Goal: Task Accomplishment & Management: Use online tool/utility

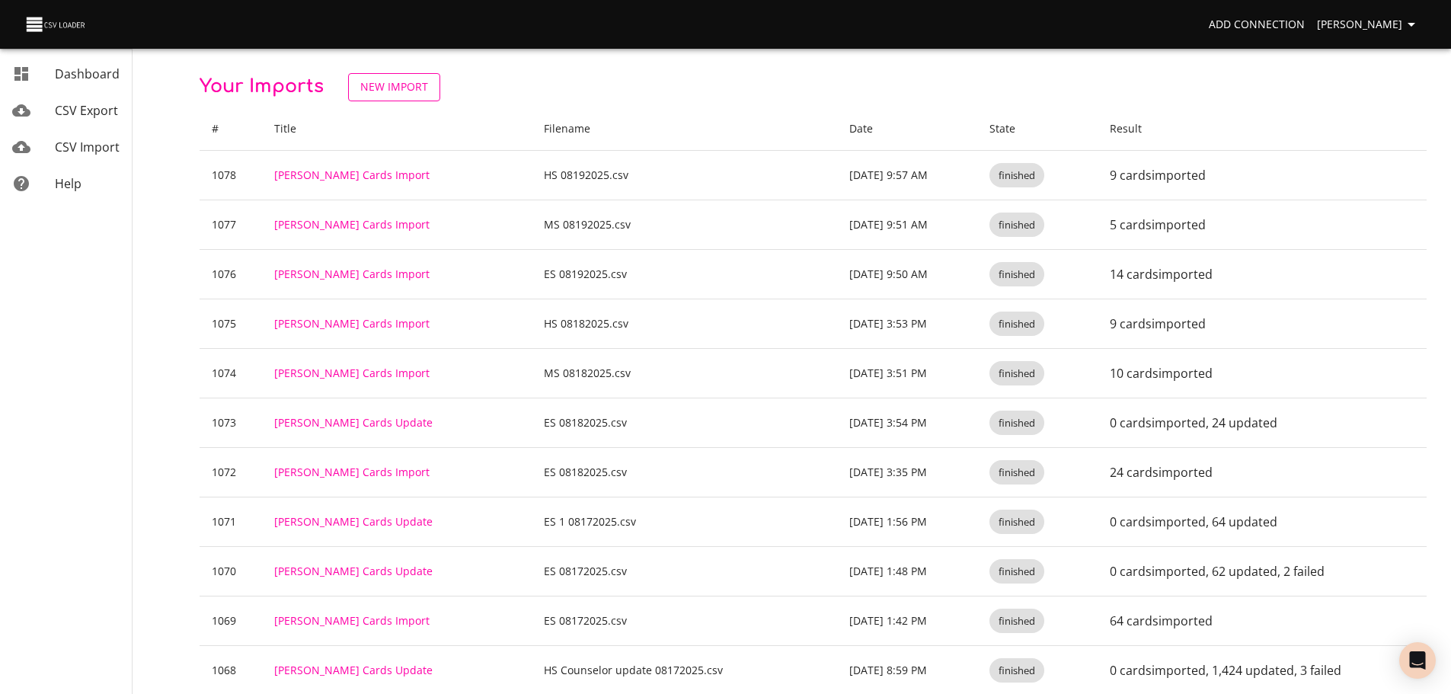
click at [380, 86] on span "New Import" at bounding box center [394, 87] width 68 height 19
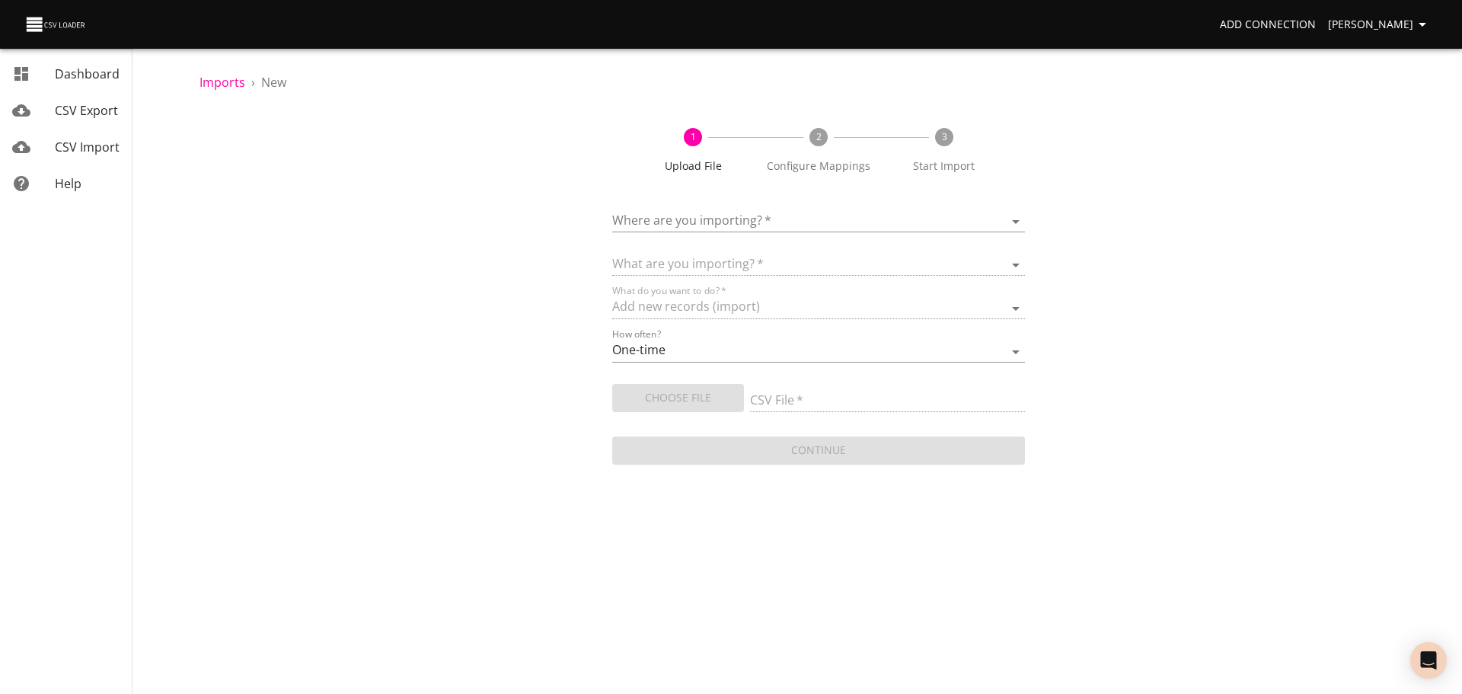
click at [659, 222] on body "Add Connection Celeste Claggett Dashboard CSV Export CSV Import Help Imports › …" at bounding box center [731, 347] width 1462 height 694
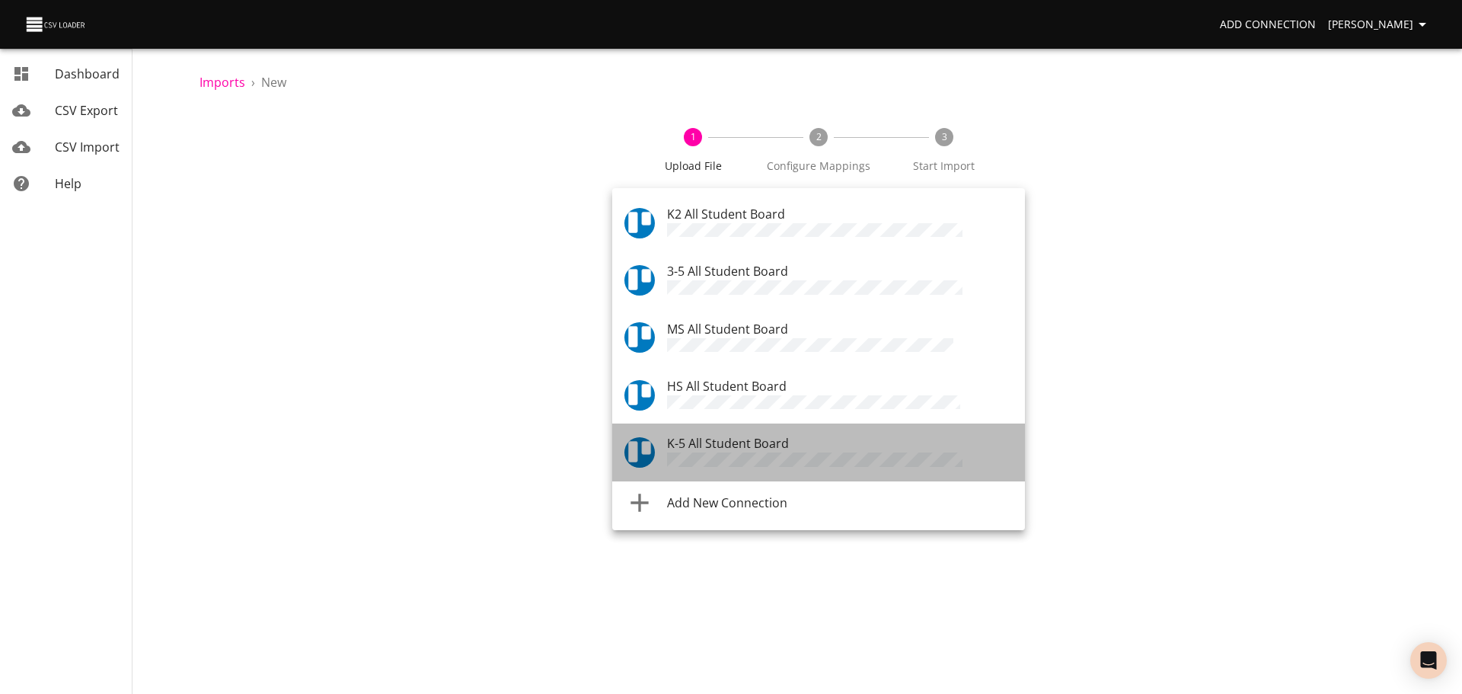
click at [692, 441] on span "K-5 All Student Board" at bounding box center [728, 443] width 122 height 17
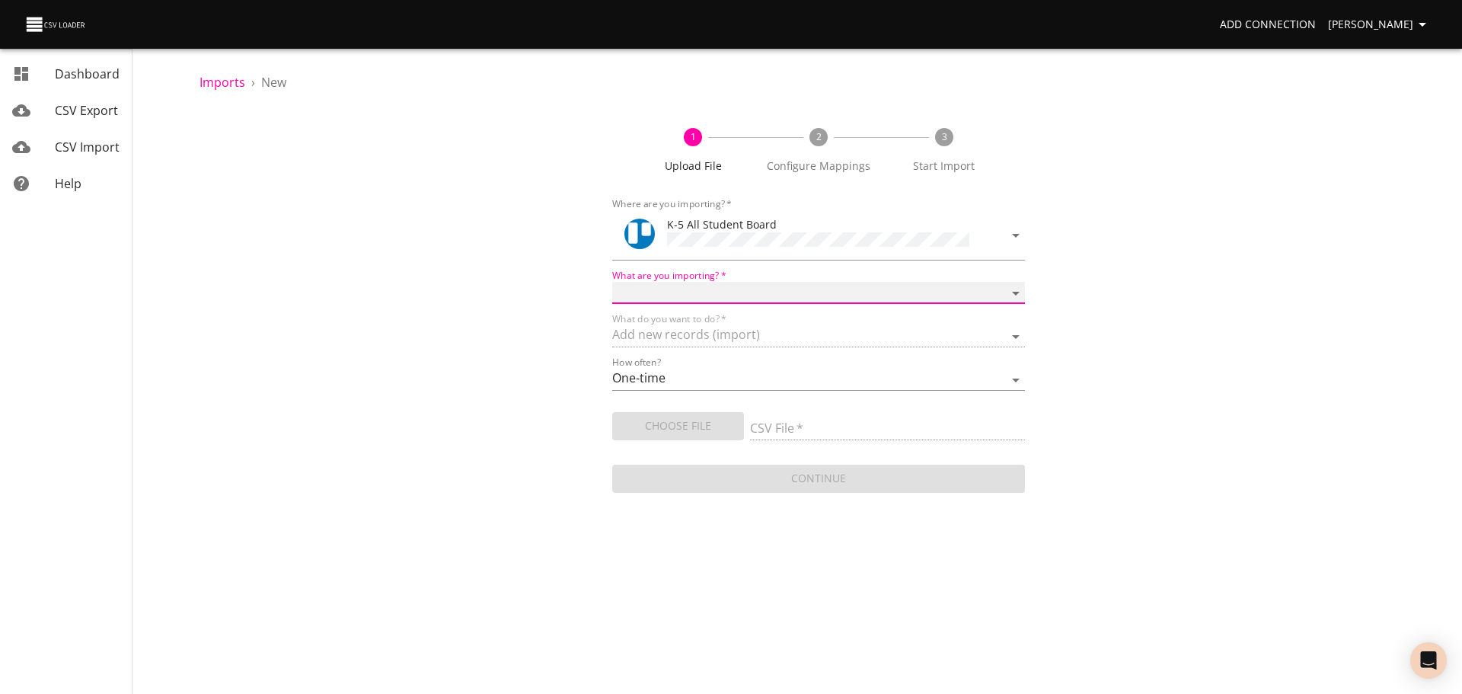
click at [708, 286] on select "Boards Cards Checkitems Checklists" at bounding box center [818, 293] width 413 height 22
select select "cards"
click at [612, 282] on select "Boards Cards Checkitems Checklists" at bounding box center [818, 293] width 413 height 22
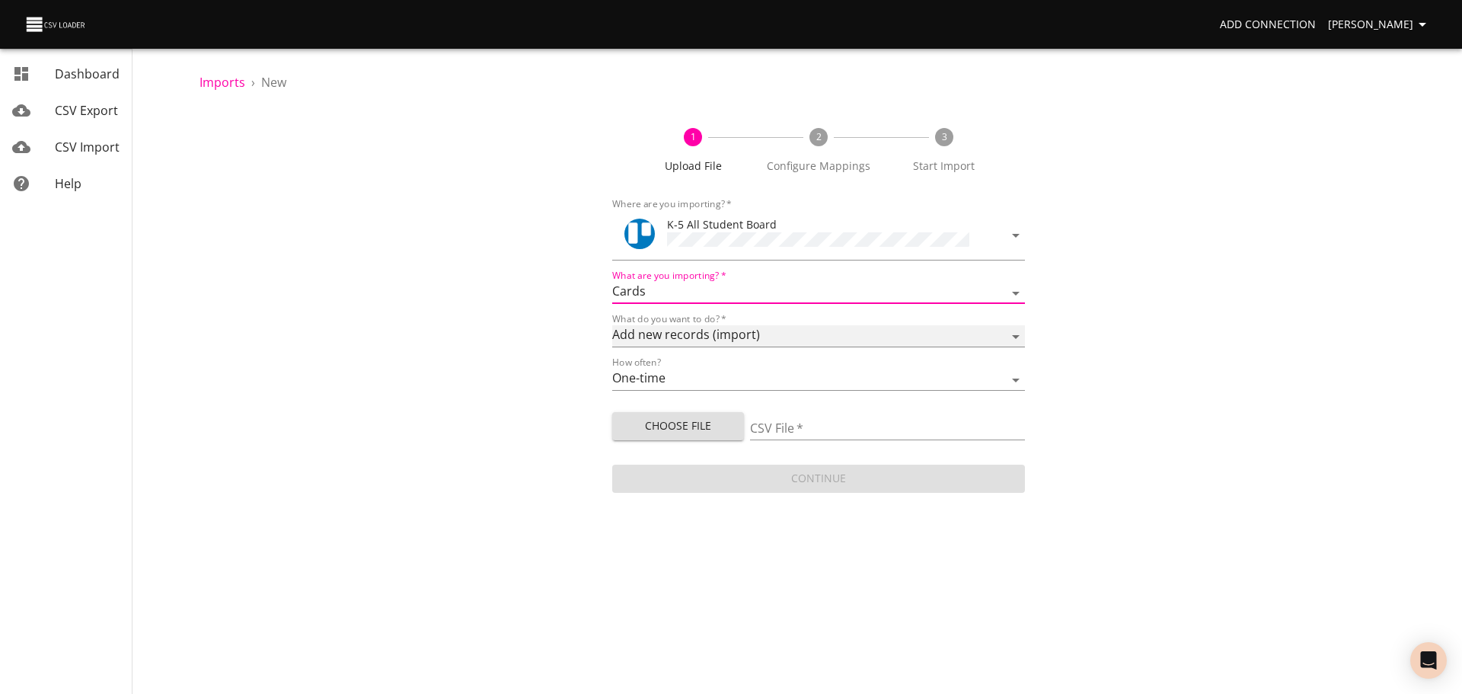
click at [698, 335] on select "Add new records (import) Update existing records (update) Add new and update ex…" at bounding box center [818, 336] width 413 height 22
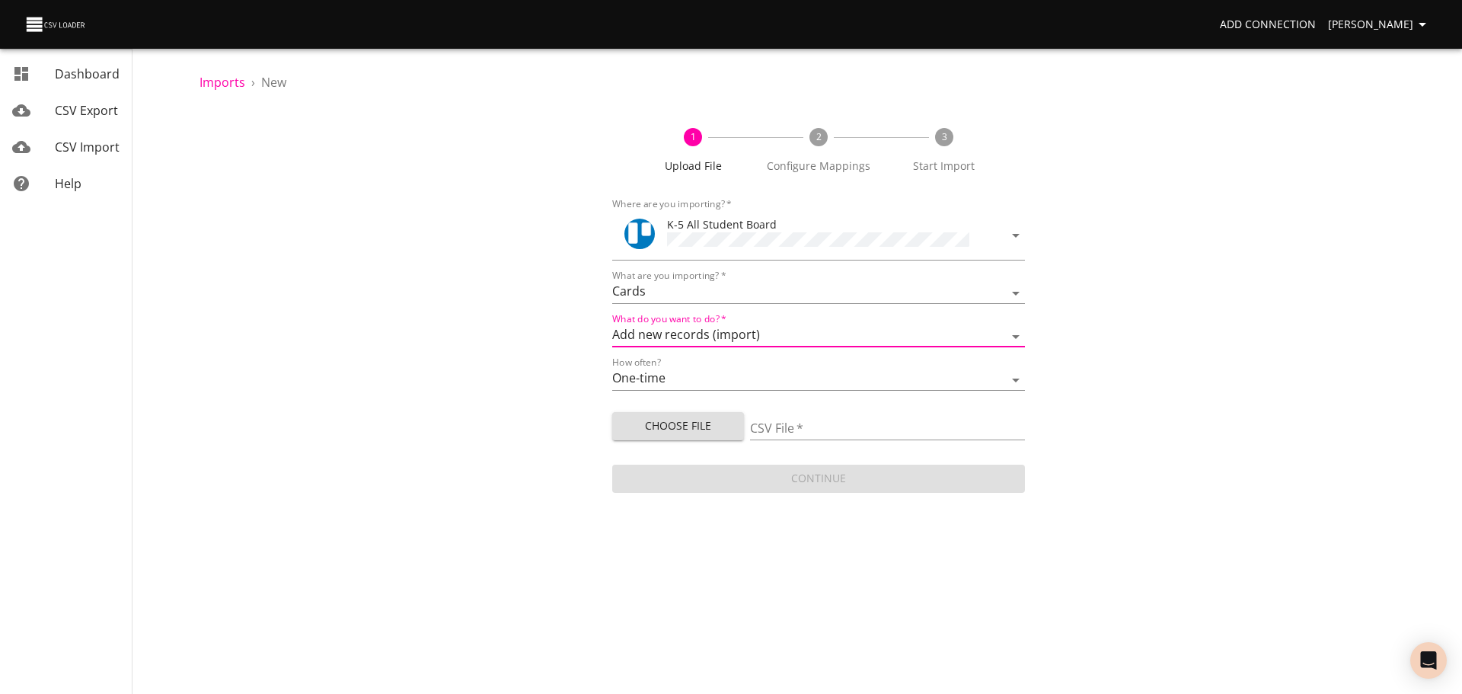
click at [547, 354] on div "1 Upload File 2 Configure Mappings 3 Start Import Where are you importing?   * …" at bounding box center [819, 303] width 1238 height 386
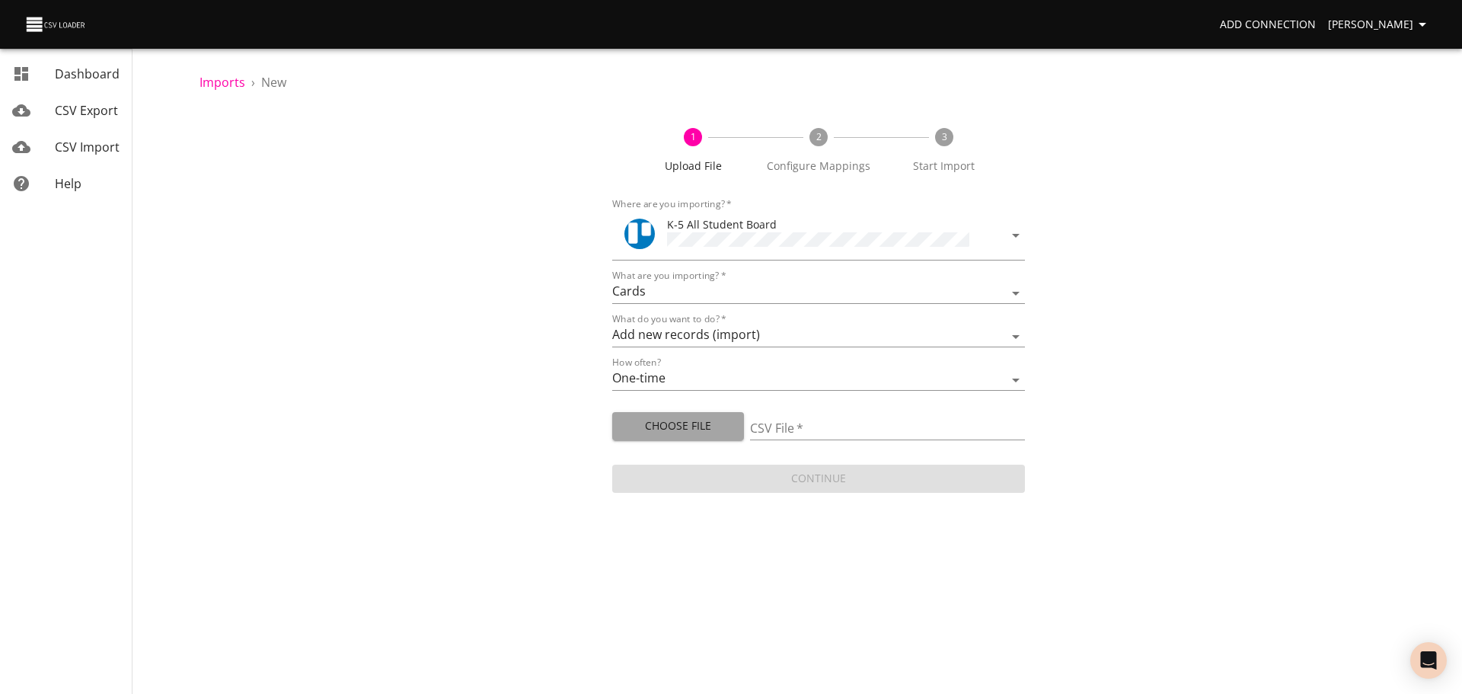
click at [644, 418] on span "Choose File" at bounding box center [678, 426] width 107 height 19
type input "[PERSON_NAME] 08192025.csv"
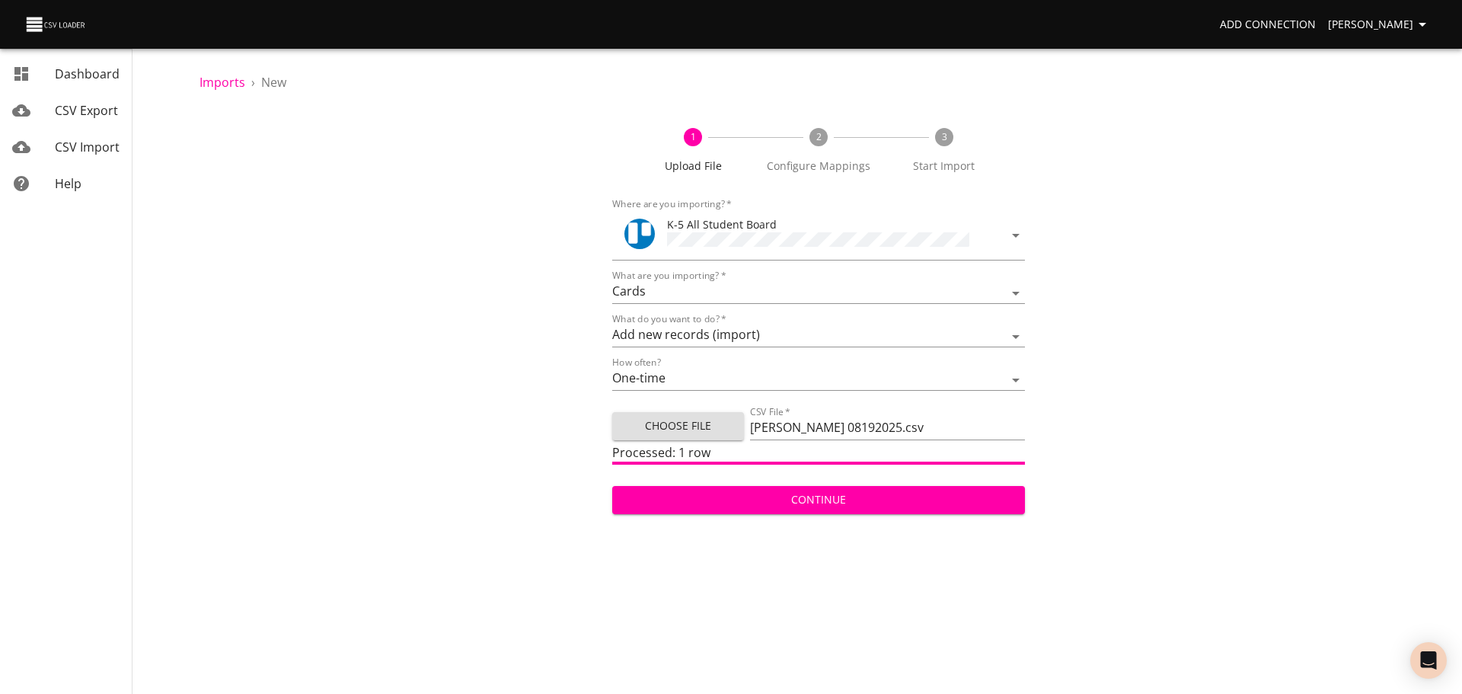
click at [806, 493] on span "Continue" at bounding box center [819, 500] width 388 height 19
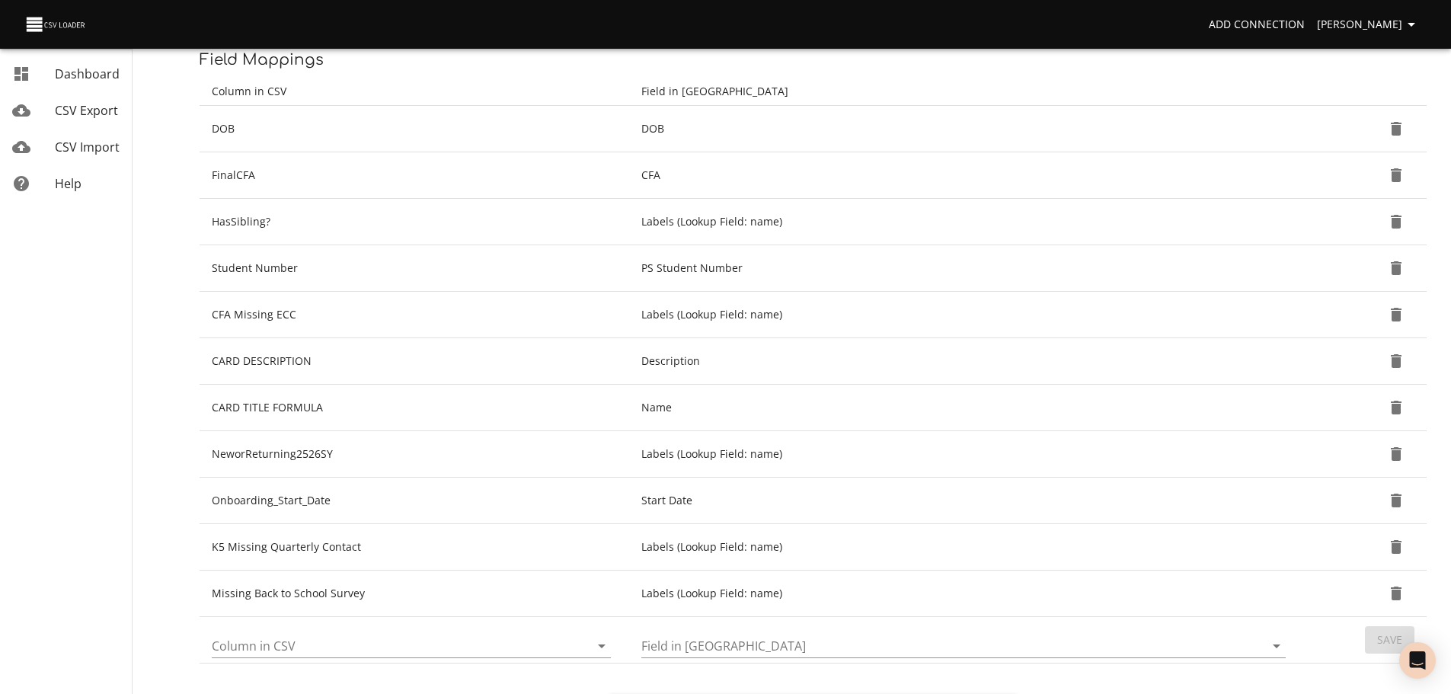
scroll to position [206, 0]
click at [603, 644] on icon "Open" at bounding box center [602, 646] width 8 height 4
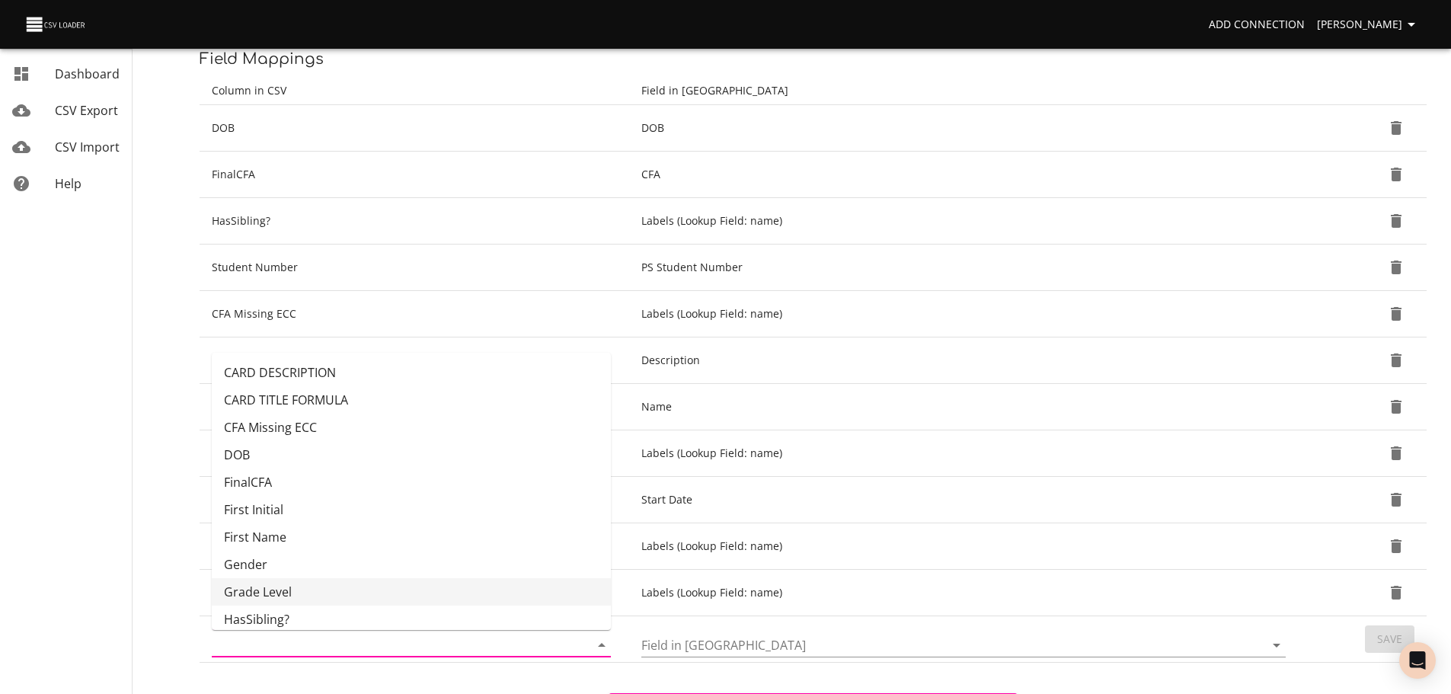
click at [522, 584] on li "Grade Level" at bounding box center [411, 591] width 399 height 27
type input "Grade Level"
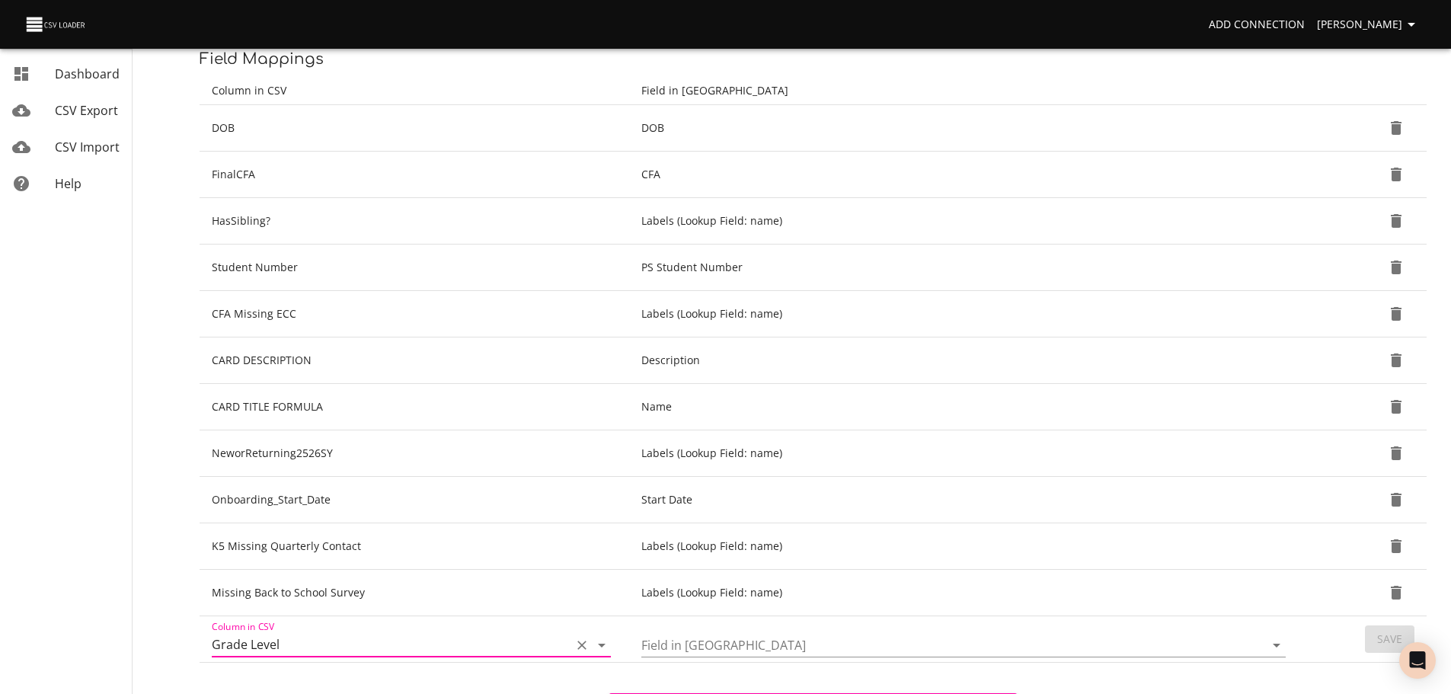
click at [1280, 647] on icon "Open" at bounding box center [1276, 645] width 18 height 18
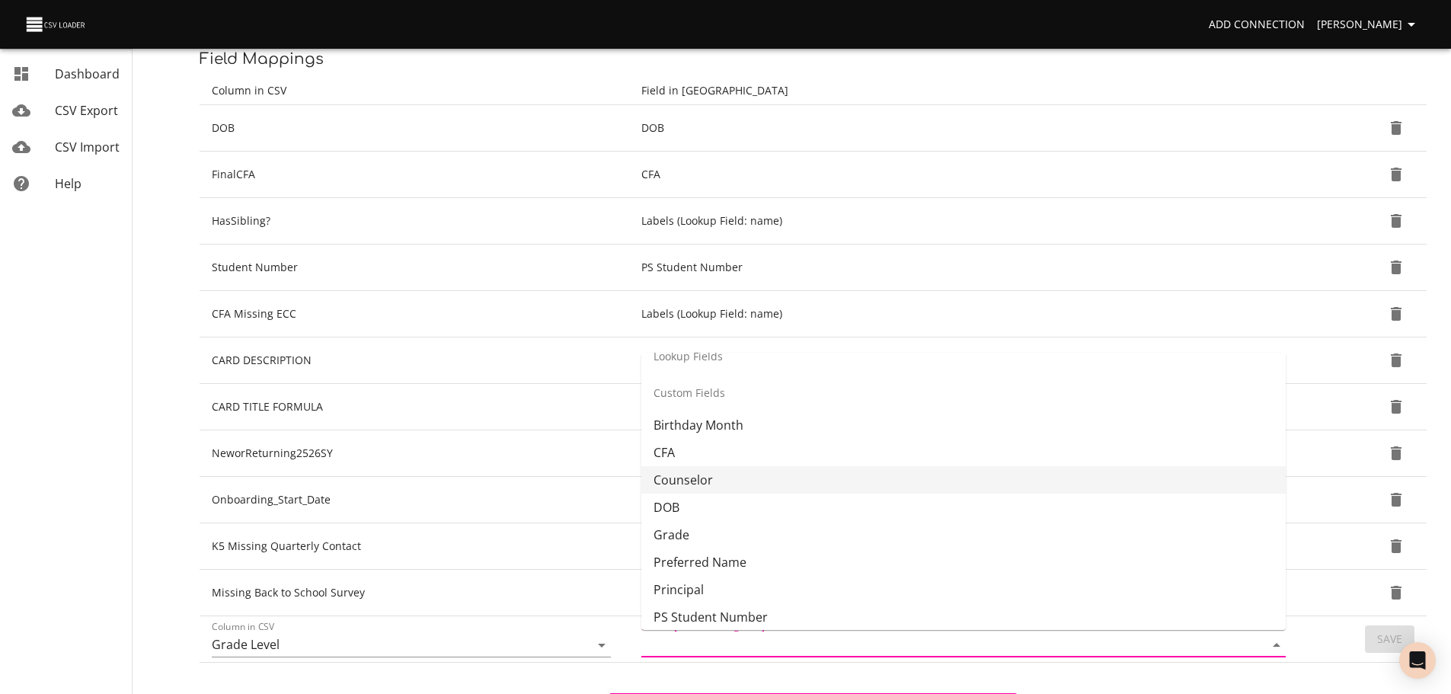
scroll to position [332, 0]
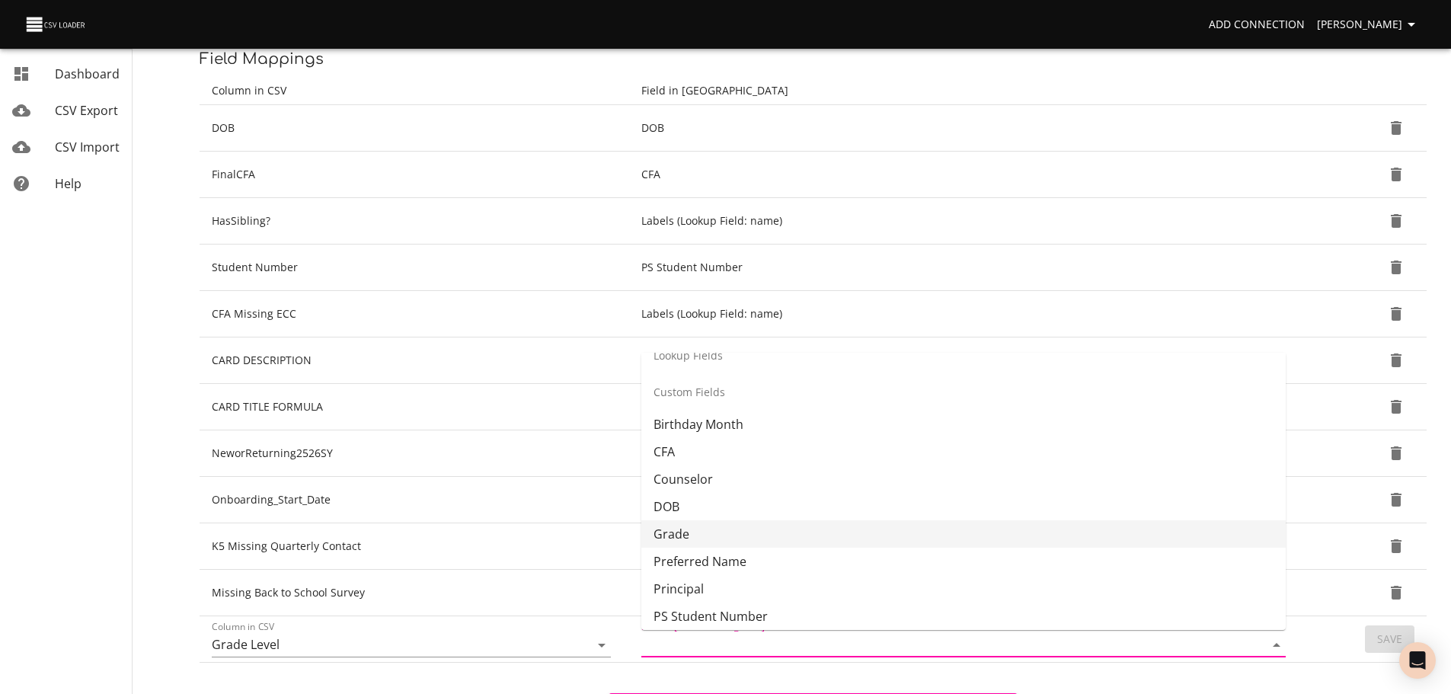
click at [1140, 525] on li "Grade" at bounding box center [963, 533] width 644 height 27
type input "Grade"
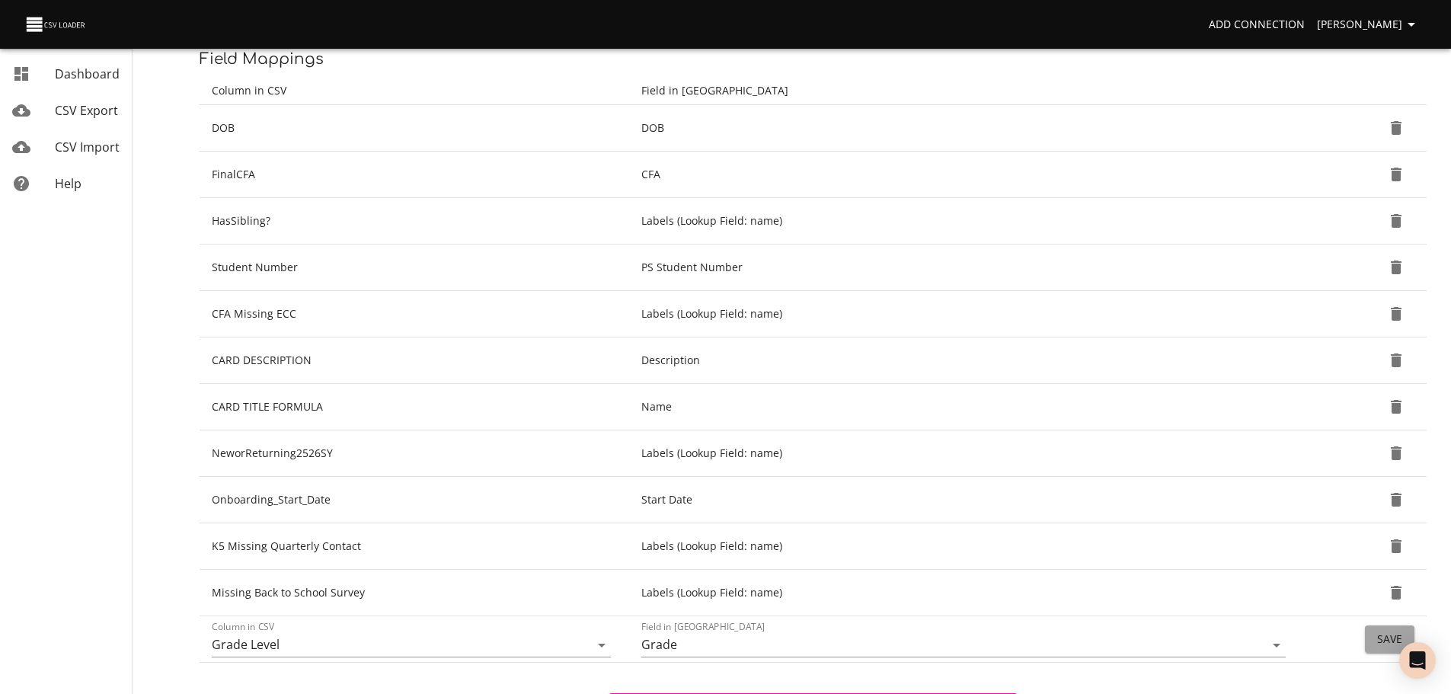
click at [1371, 642] on button "Save" at bounding box center [1390, 639] width 50 height 28
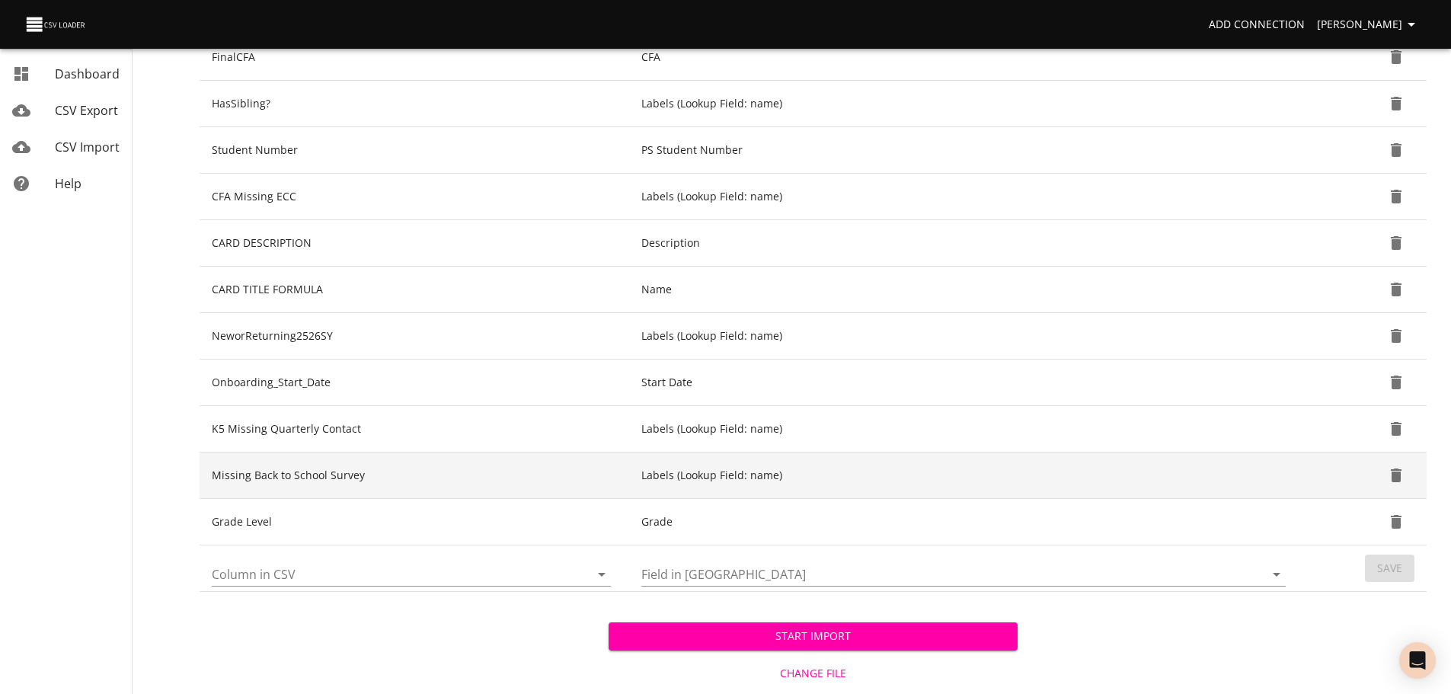
scroll to position [325, 0]
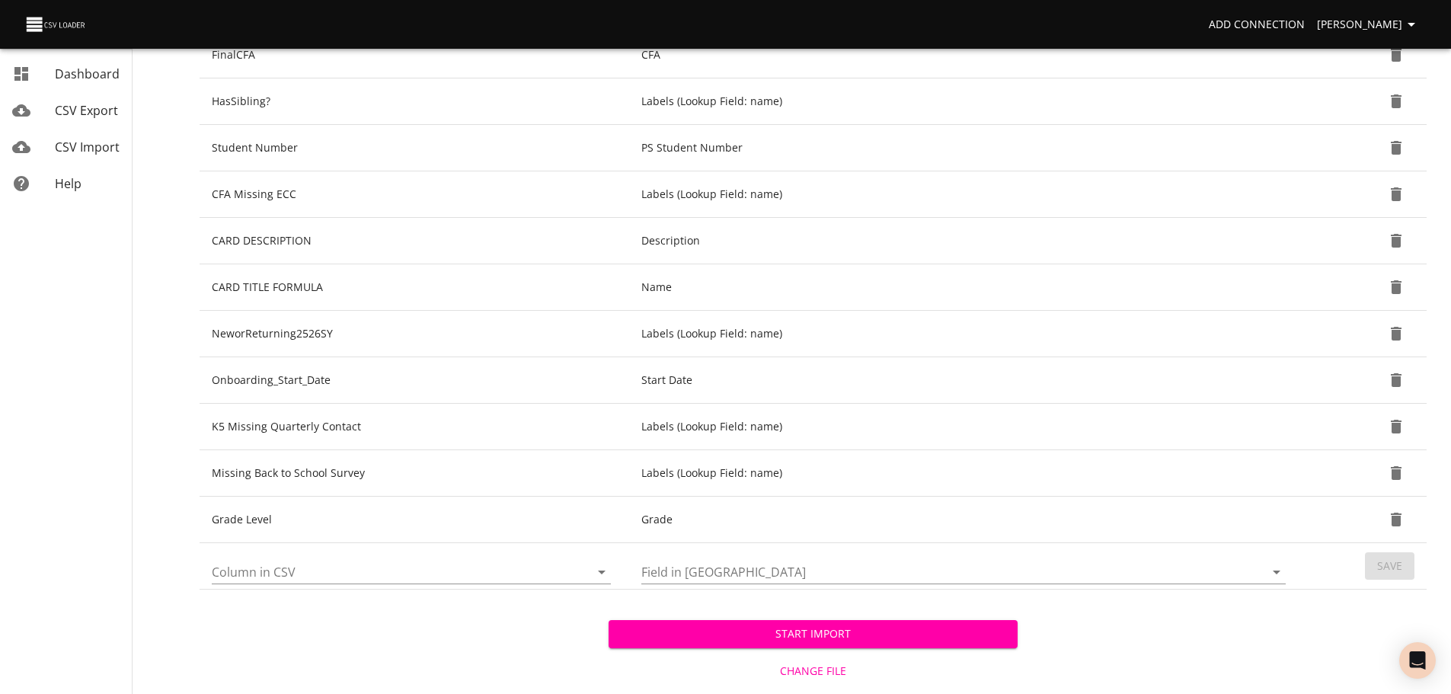
click at [600, 571] on icon "Open" at bounding box center [602, 572] width 8 height 4
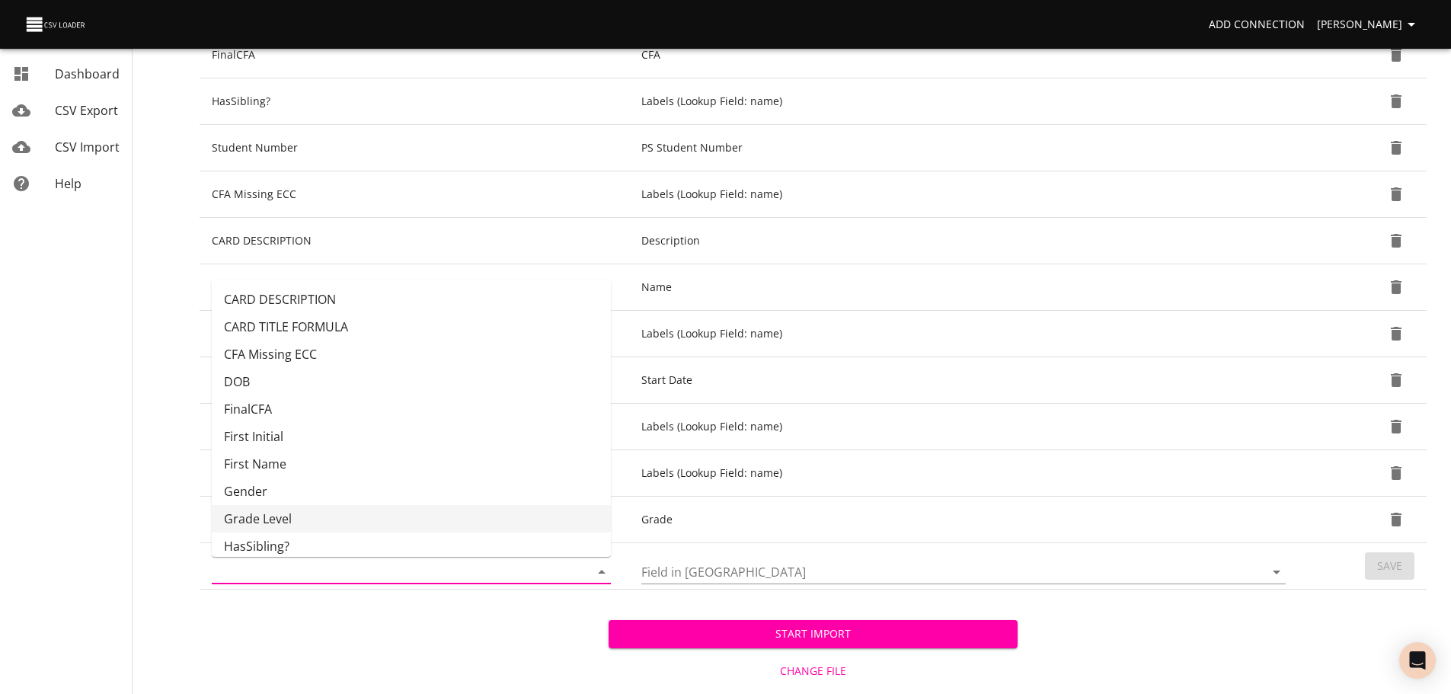
click at [520, 506] on li "Grade Level" at bounding box center [411, 518] width 399 height 27
type input "Grade Level"
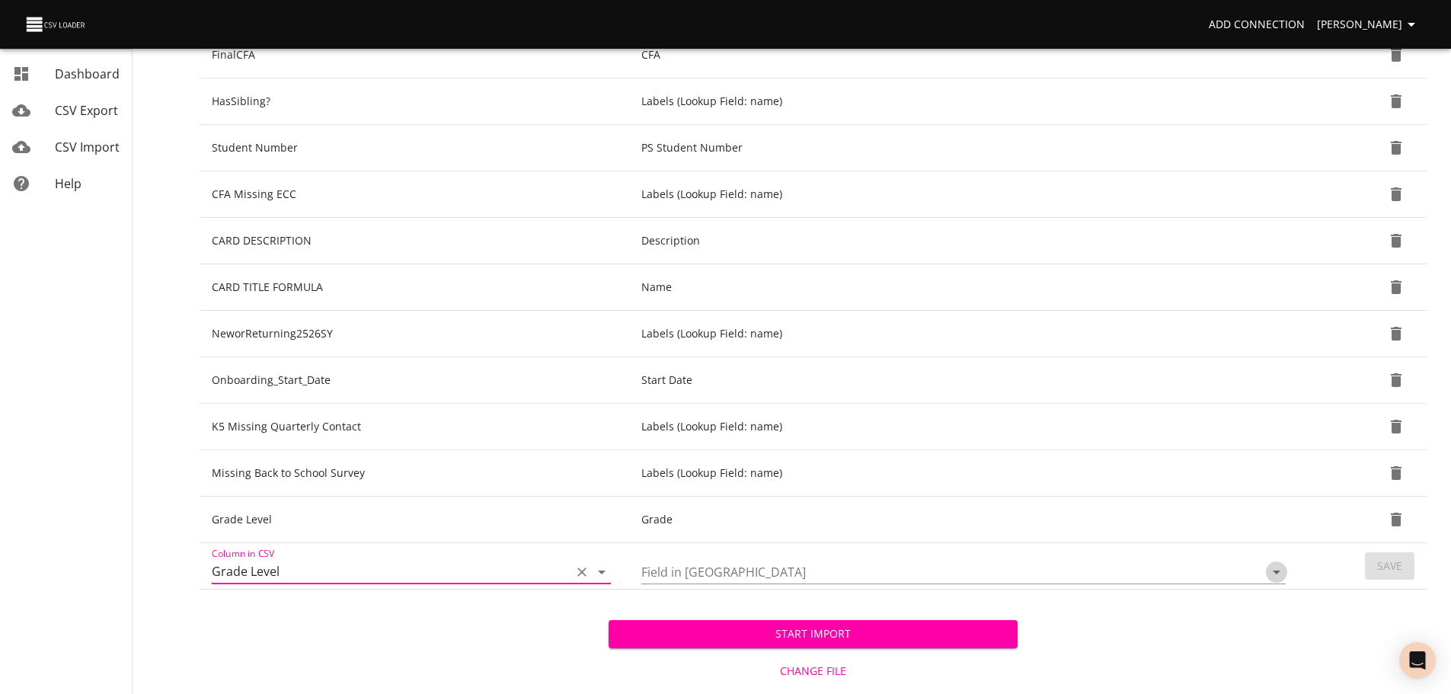
click at [1282, 572] on icon "Open" at bounding box center [1276, 572] width 18 height 18
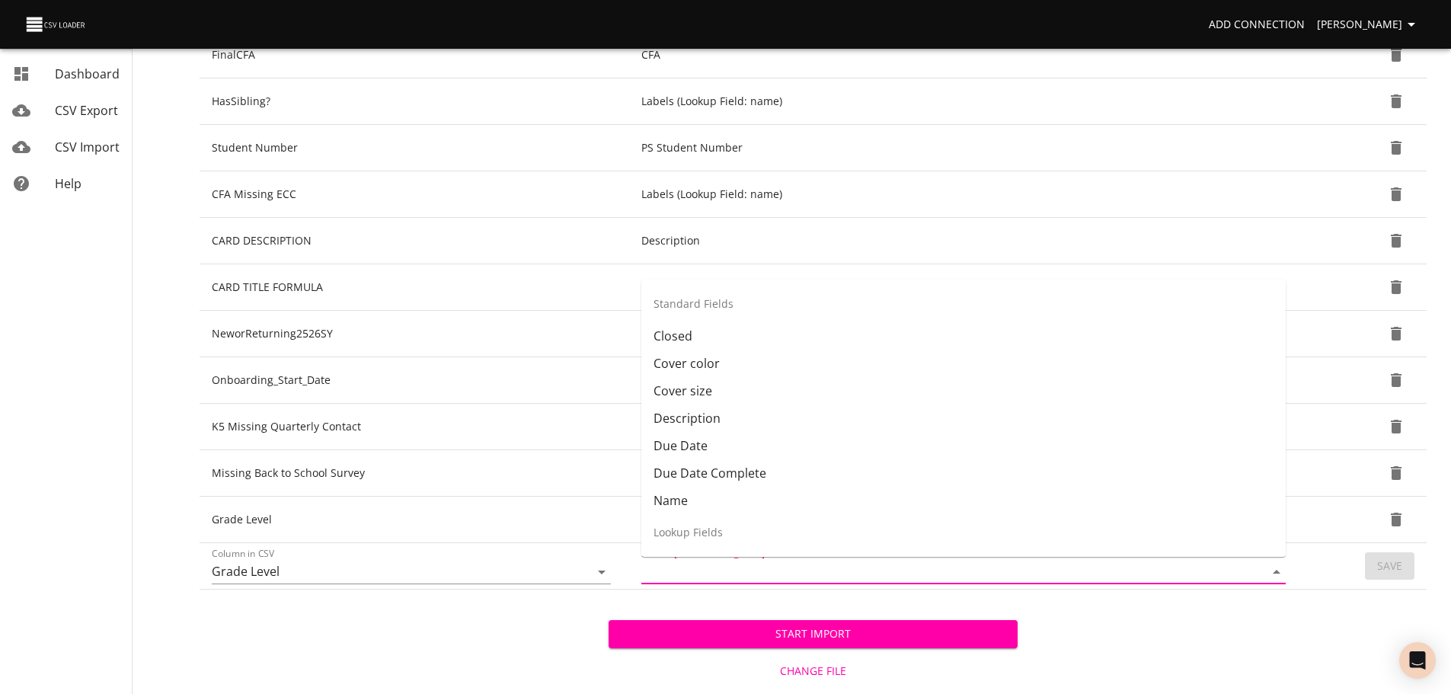
scroll to position [250, 0]
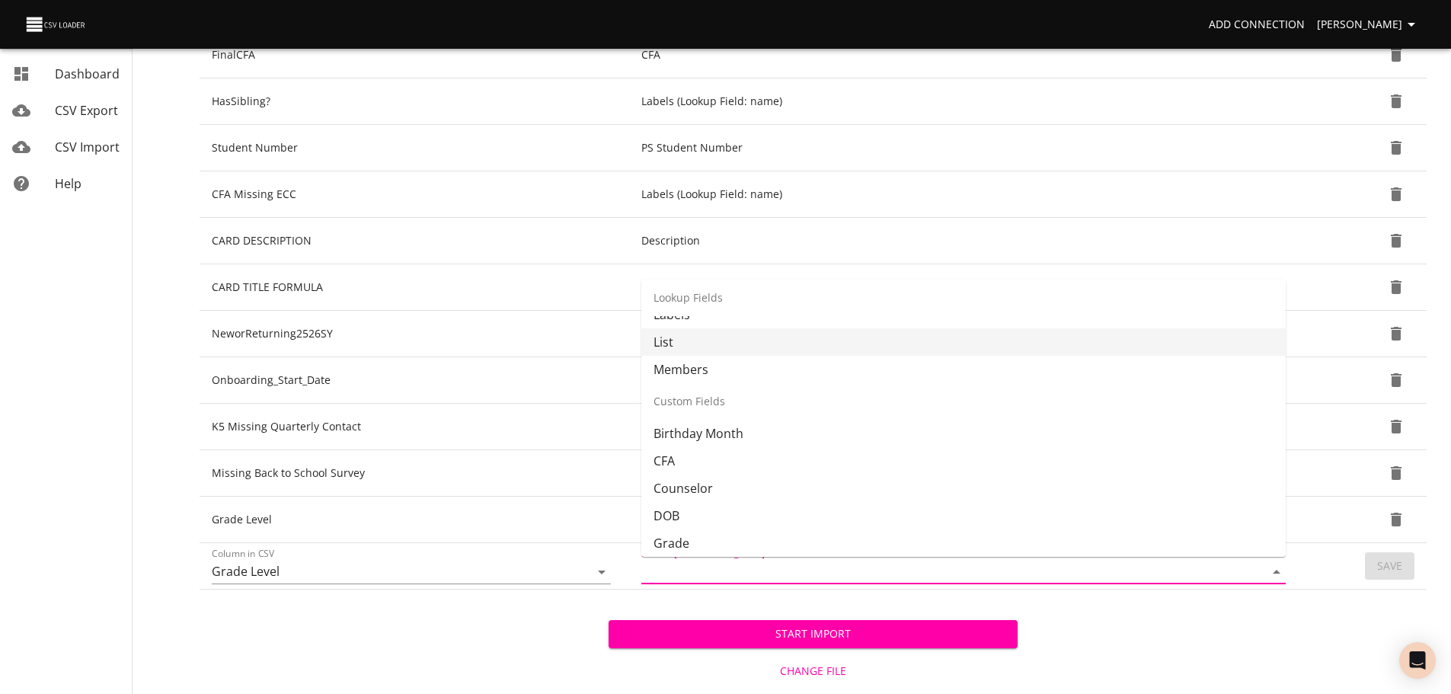
click at [1052, 345] on li "List" at bounding box center [963, 341] width 644 height 27
type input "List"
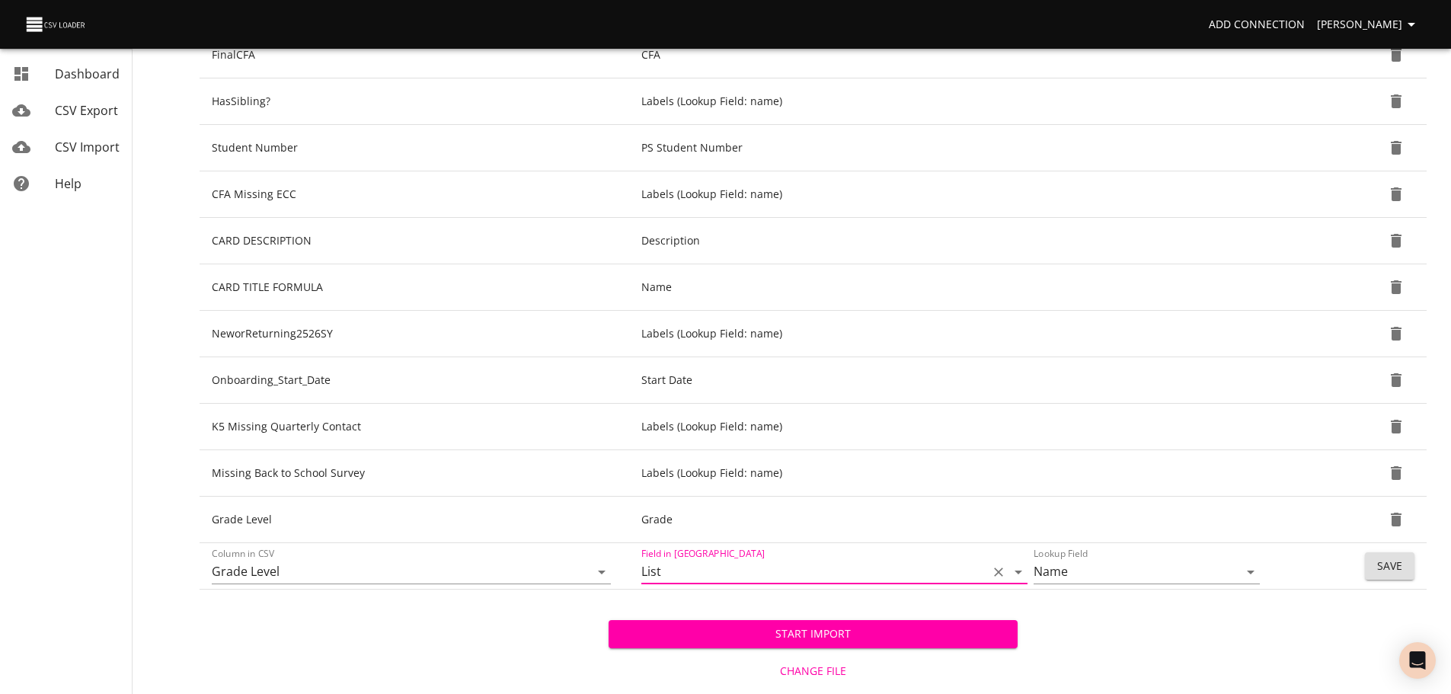
click at [1375, 570] on button "Save" at bounding box center [1390, 566] width 50 height 28
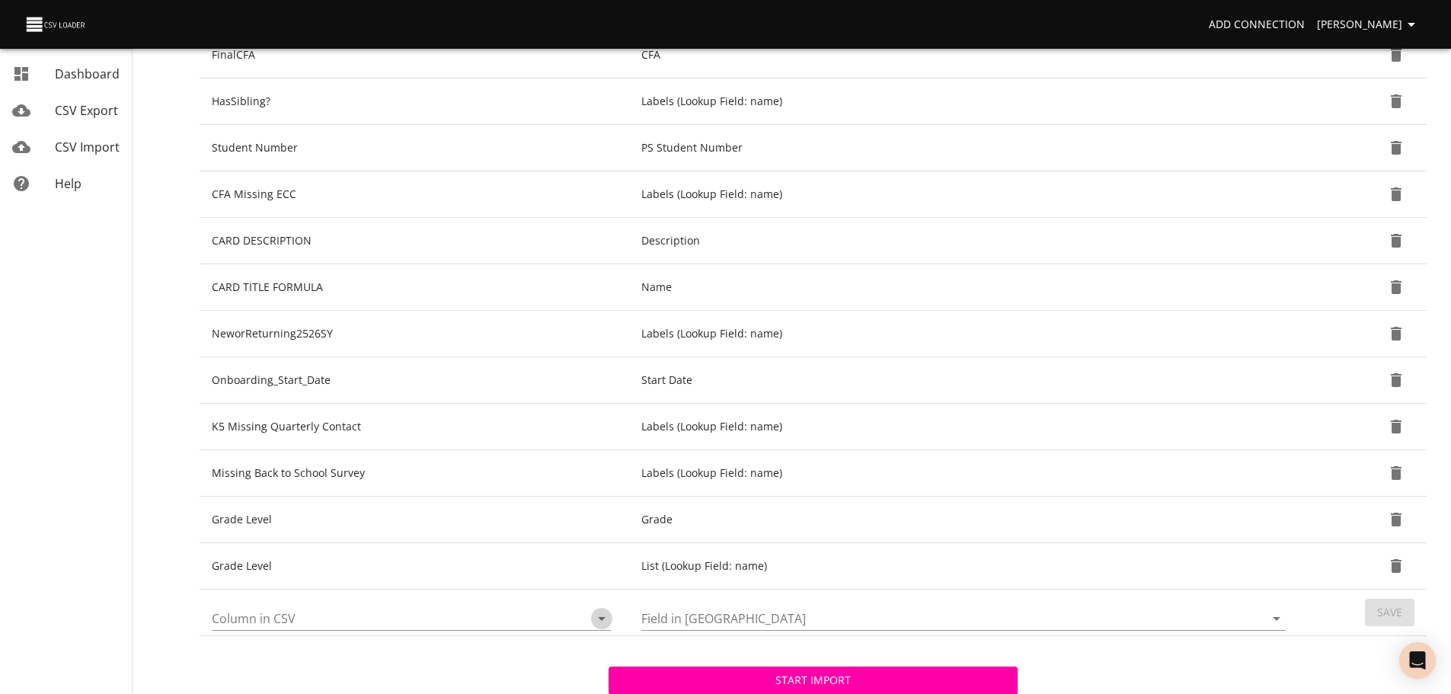
click at [596, 621] on icon "Open" at bounding box center [602, 618] width 18 height 18
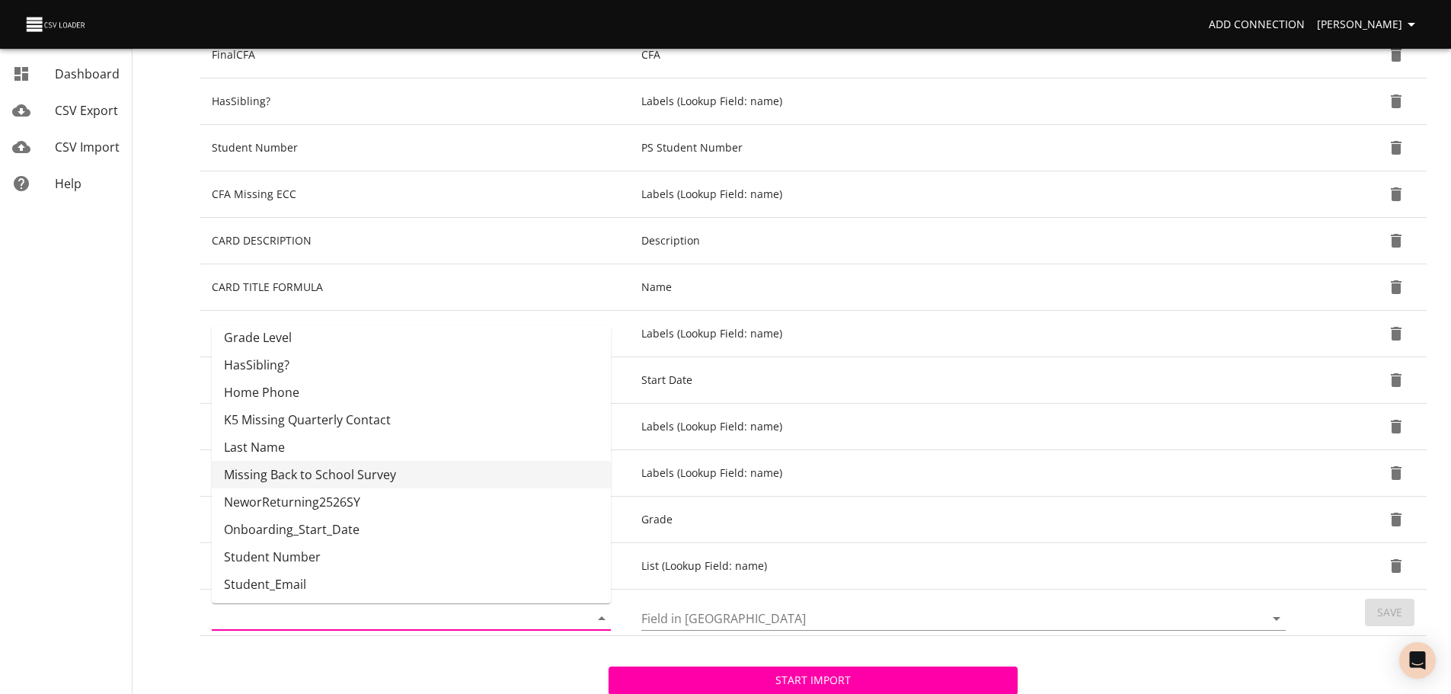
scroll to position [228, 0]
click at [136, 635] on nav "Dashboard CSV Export CSV Import Help" at bounding box center [87, 223] width 175 height 1097
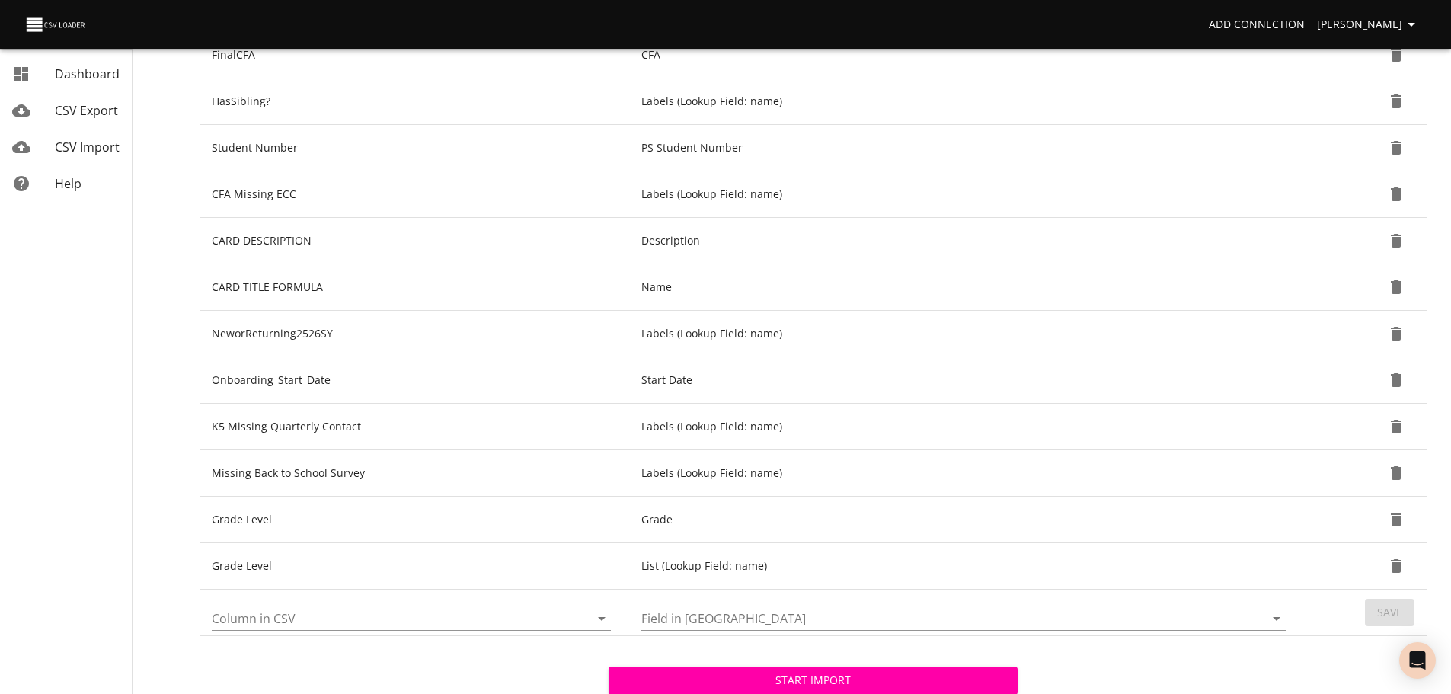
scroll to position [391, 0]
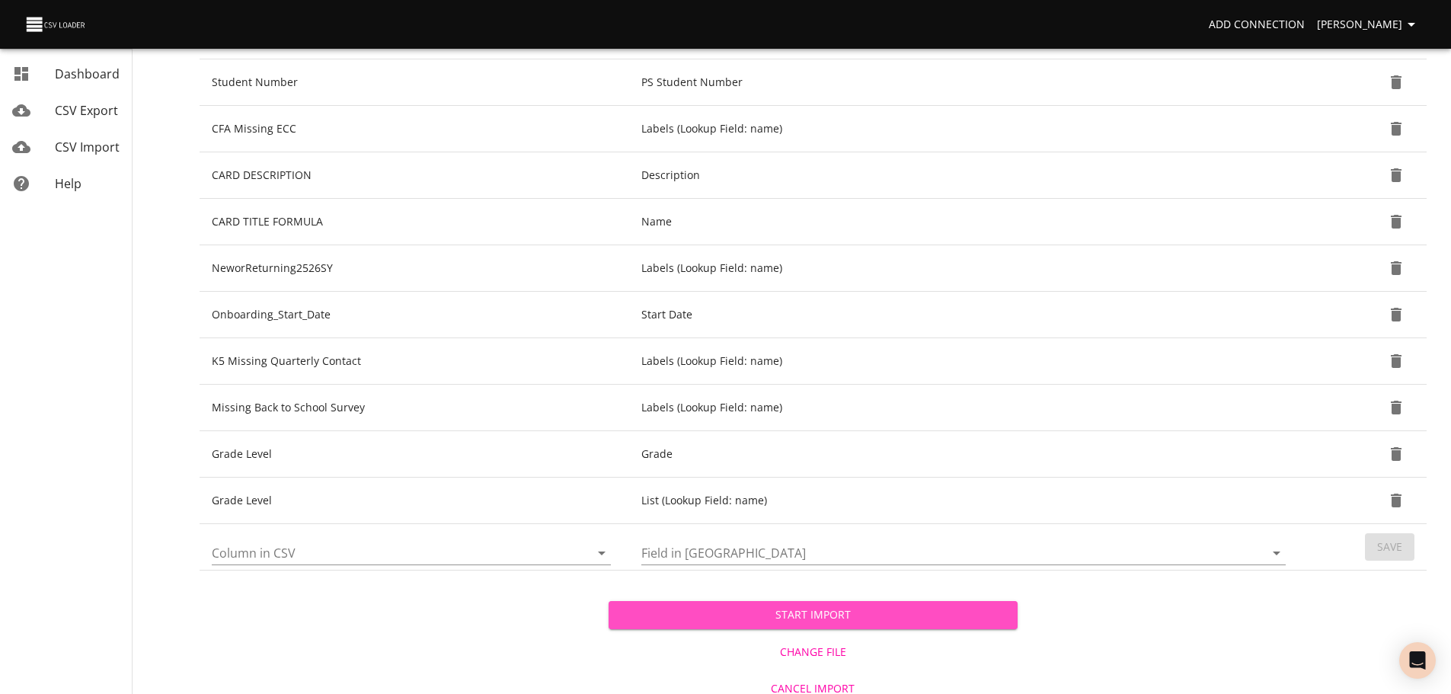
click at [890, 602] on button "Start Import" at bounding box center [813, 615] width 409 height 28
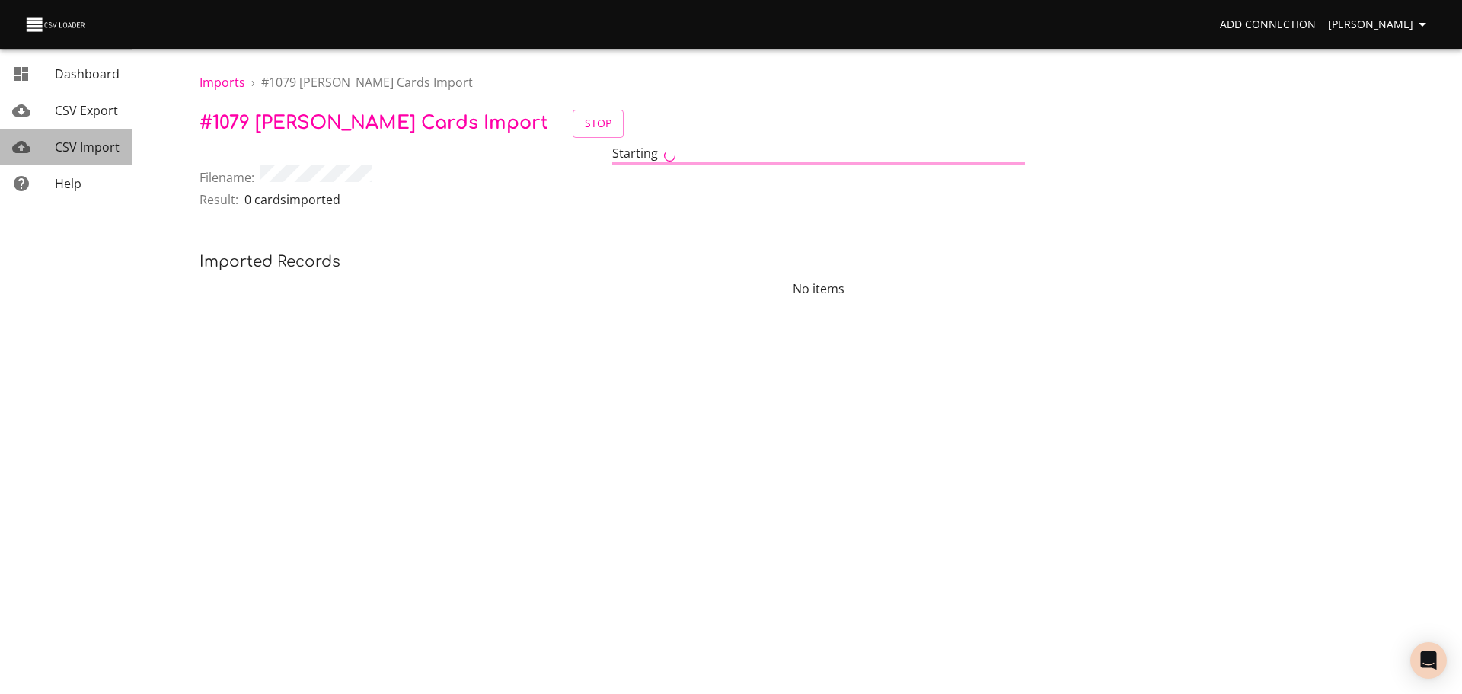
click at [73, 152] on span "CSV Import" at bounding box center [87, 147] width 65 height 17
